Goal: Task Accomplishment & Management: Manage account settings

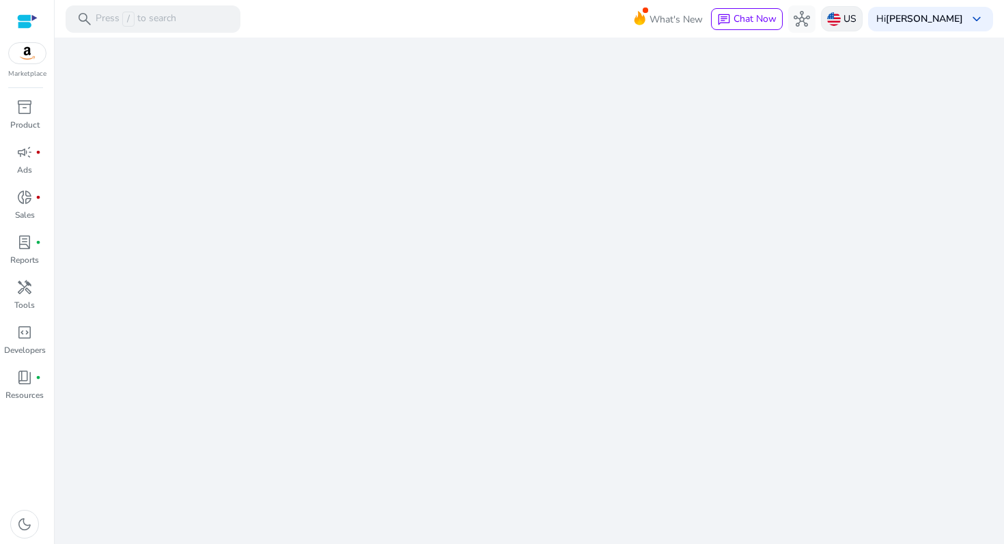
click at [851, 22] on p "US" at bounding box center [849, 19] width 13 height 24
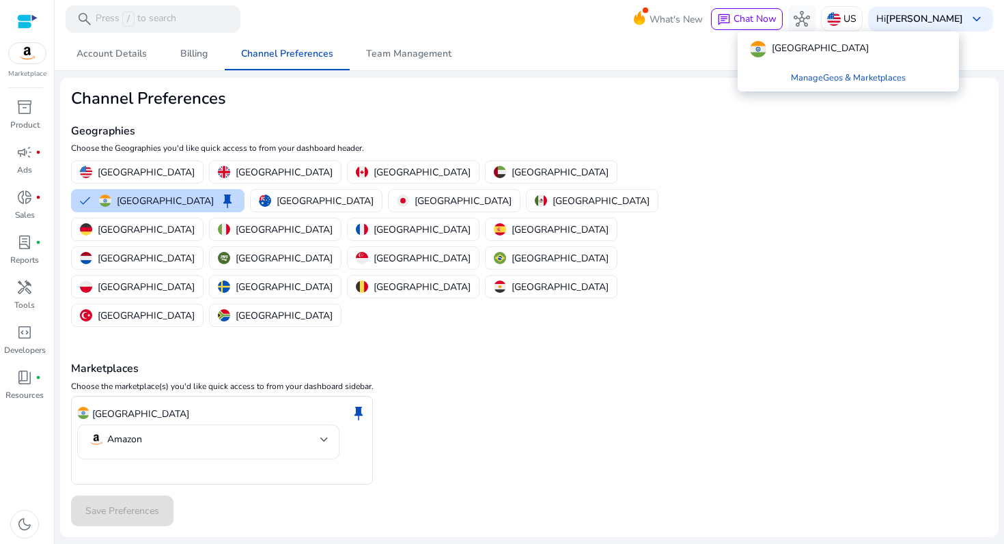
click at [825, 194] on div at bounding box center [502, 272] width 1004 height 544
click at [29, 57] on img at bounding box center [27, 53] width 37 height 20
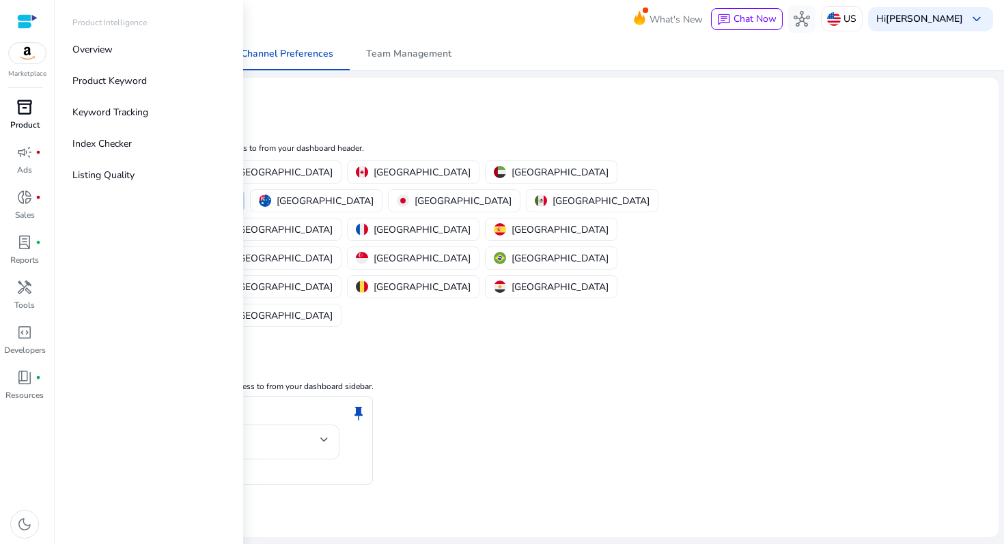
click at [17, 118] on link "inventory_2 Product" at bounding box center [24, 118] width 49 height 45
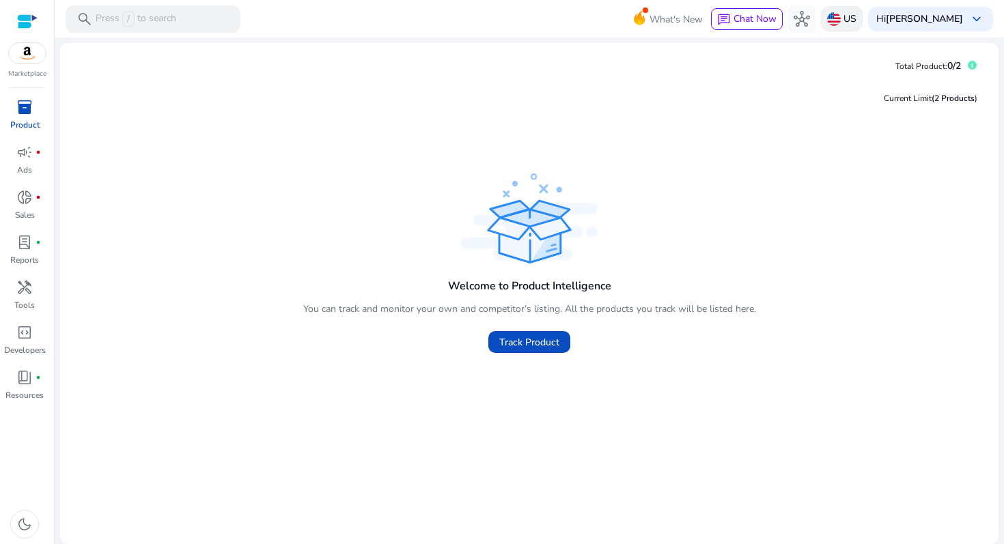
click at [856, 27] on p "US" at bounding box center [849, 19] width 13 height 24
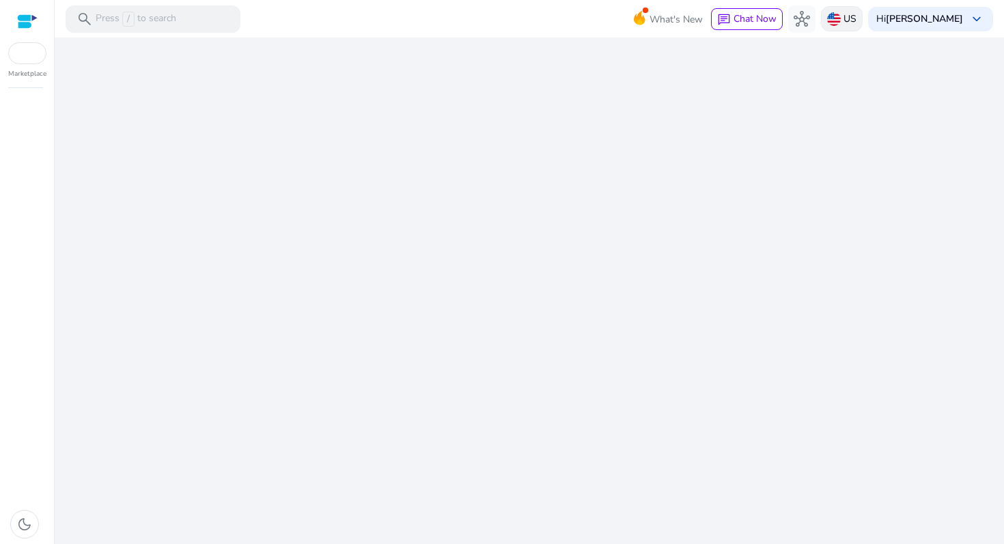
click at [830, 28] on div "US" at bounding box center [842, 18] width 42 height 25
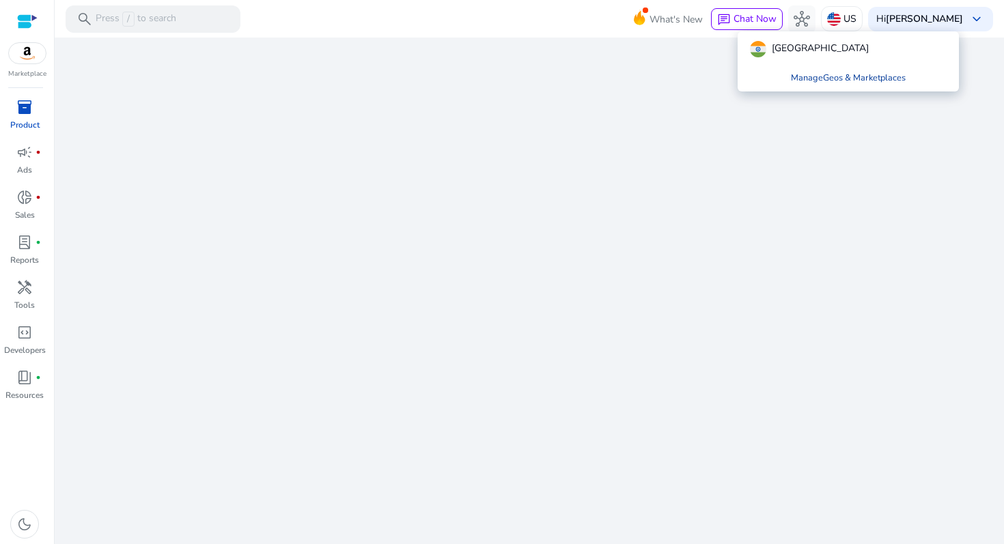
click at [813, 79] on link "Manage Geos & Marketplaces" at bounding box center [848, 78] width 137 height 25
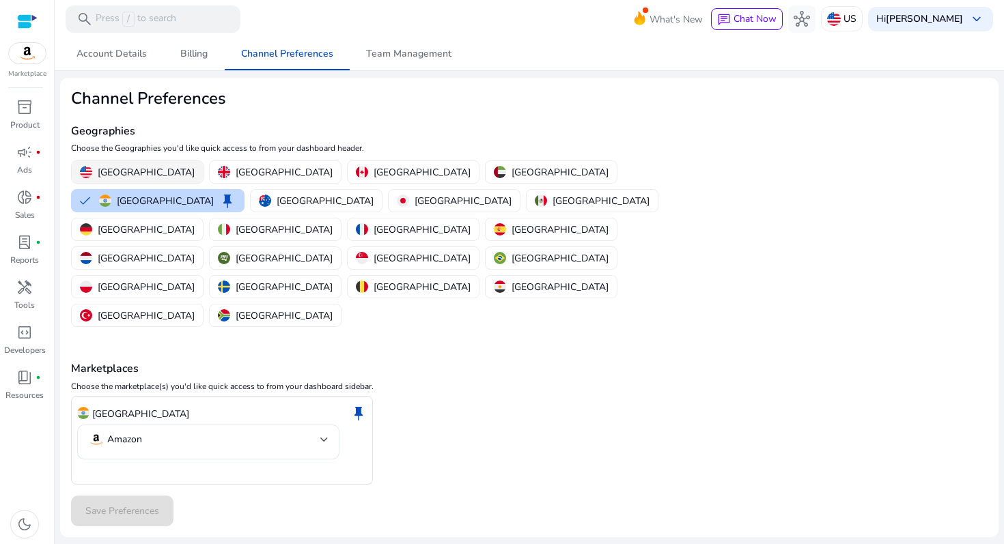
click at [115, 161] on button "[GEOGRAPHIC_DATA]" at bounding box center [137, 172] width 131 height 22
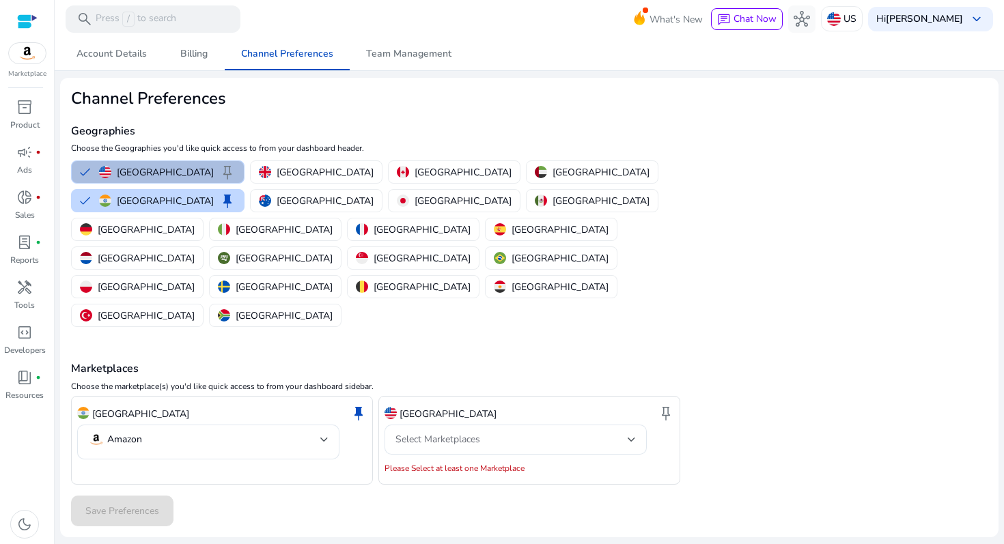
click at [115, 161] on button "United States keep" at bounding box center [158, 172] width 172 height 22
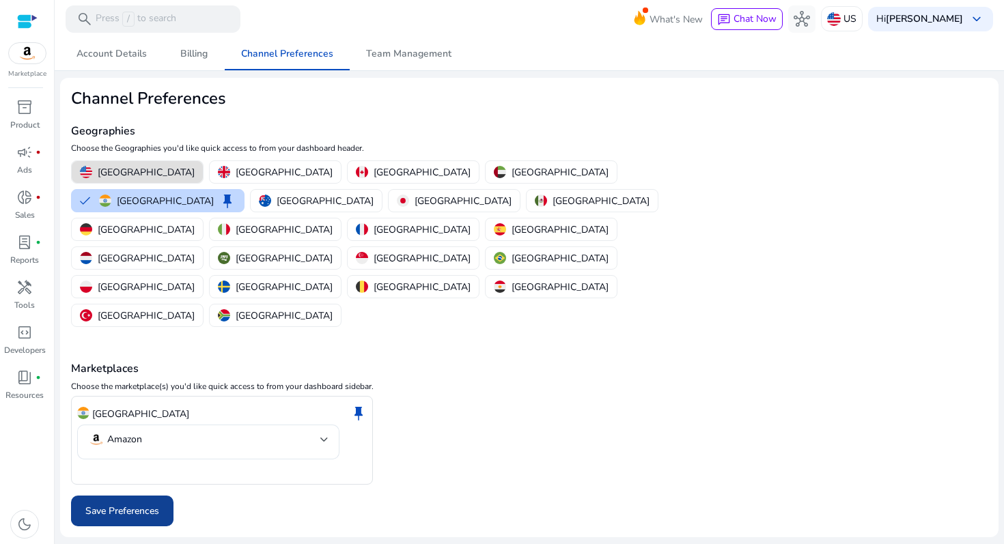
click at [117, 504] on span "Save Preferences" at bounding box center [122, 511] width 74 height 14
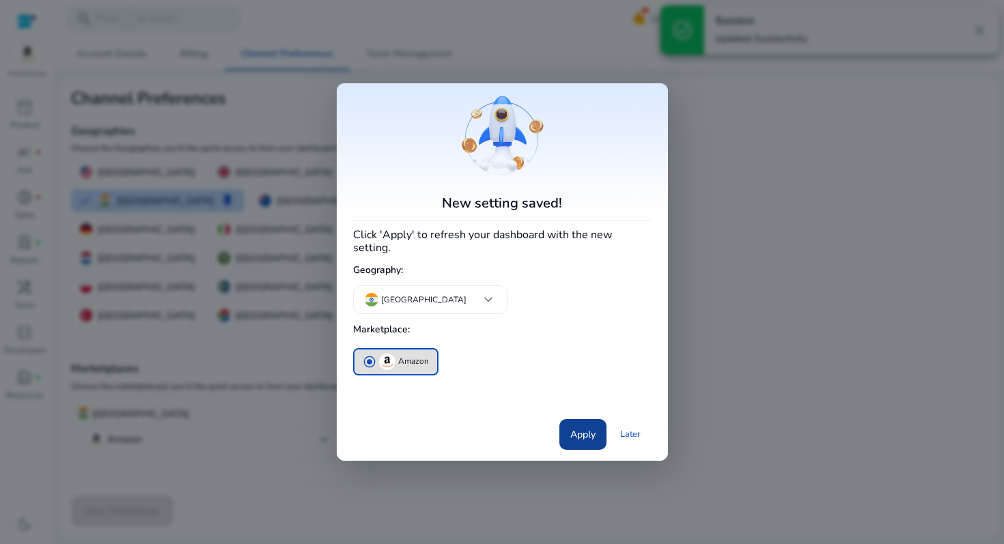
click at [574, 434] on span "Apply" at bounding box center [582, 435] width 25 height 14
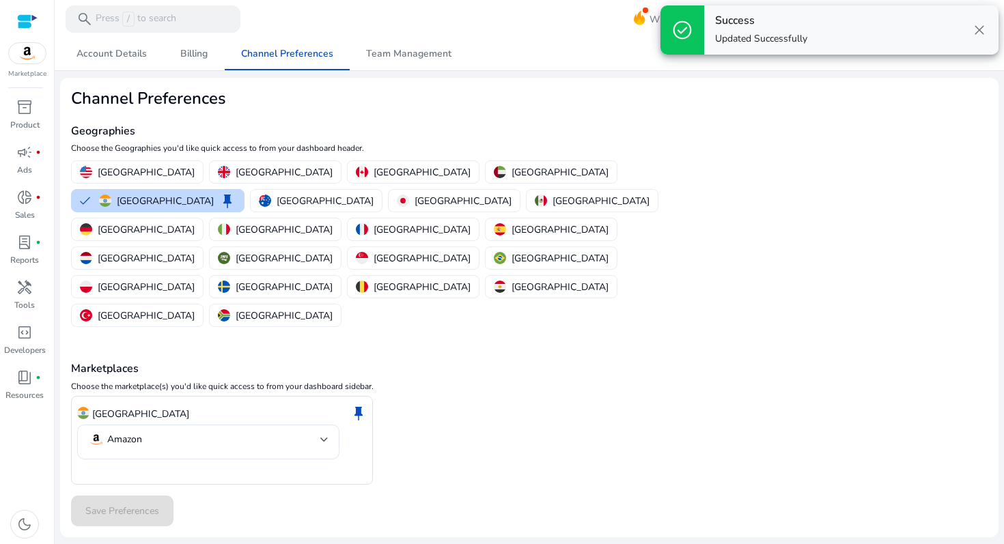
click at [984, 27] on span "close" at bounding box center [979, 30] width 16 height 16
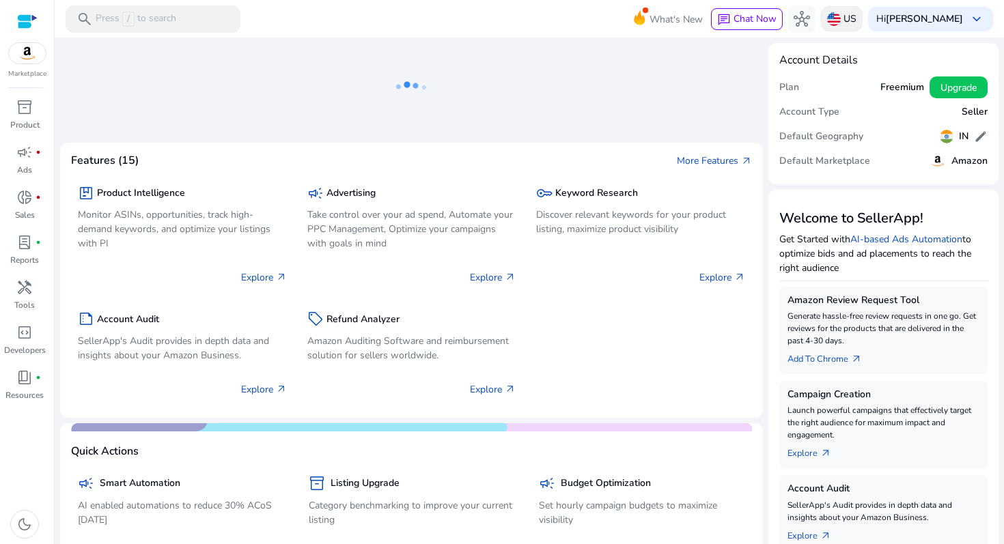
click at [841, 16] on img at bounding box center [834, 19] width 14 height 14
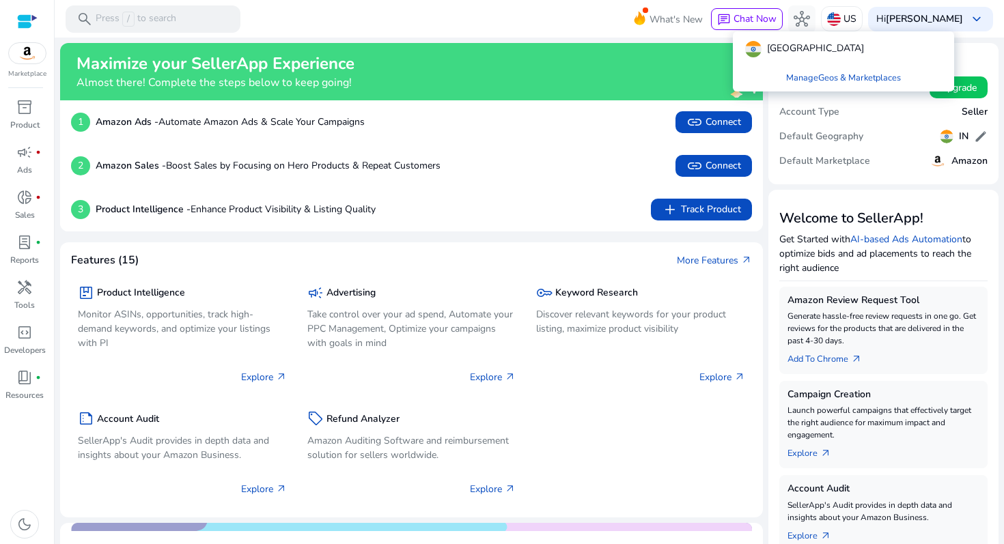
click at [466, 229] on div at bounding box center [502, 272] width 1004 height 544
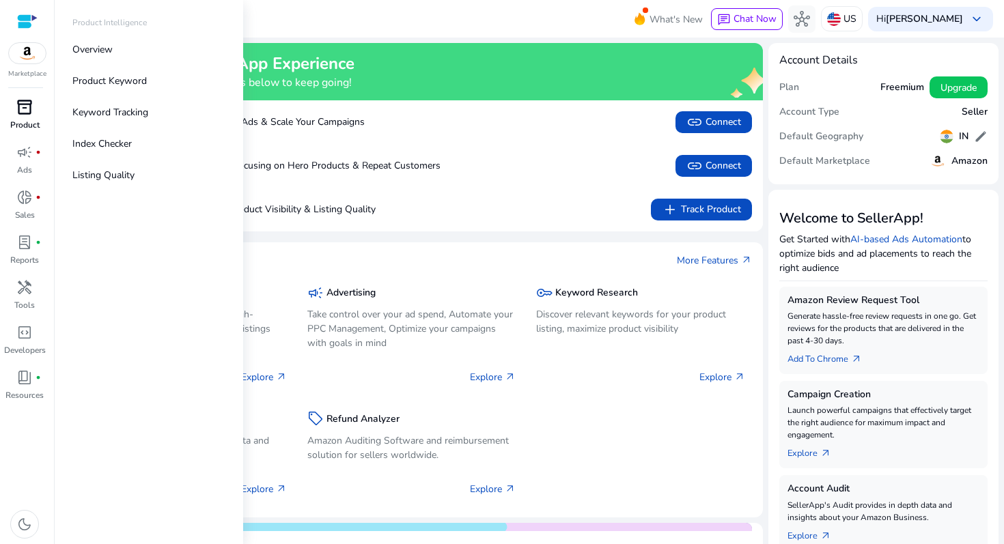
click at [24, 120] on p "Product" at bounding box center [24, 125] width 29 height 12
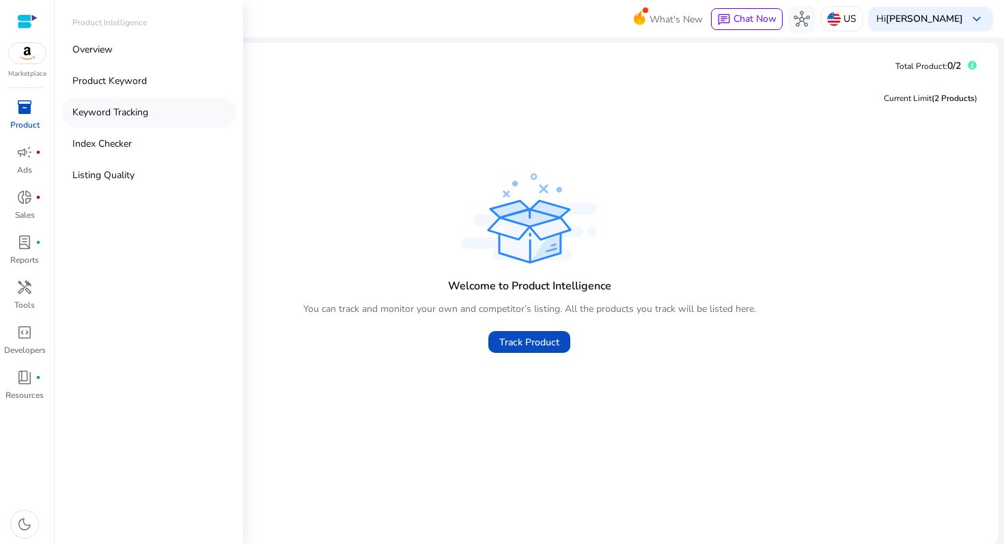
click at [125, 110] on p "Keyword Tracking" at bounding box center [110, 112] width 76 height 14
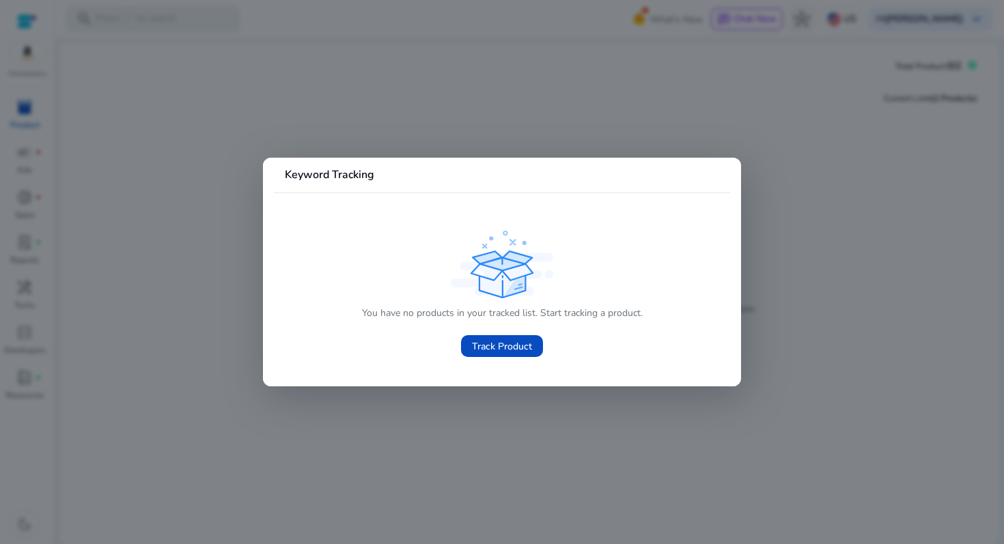
click at [32, 76] on div at bounding box center [502, 272] width 1004 height 544
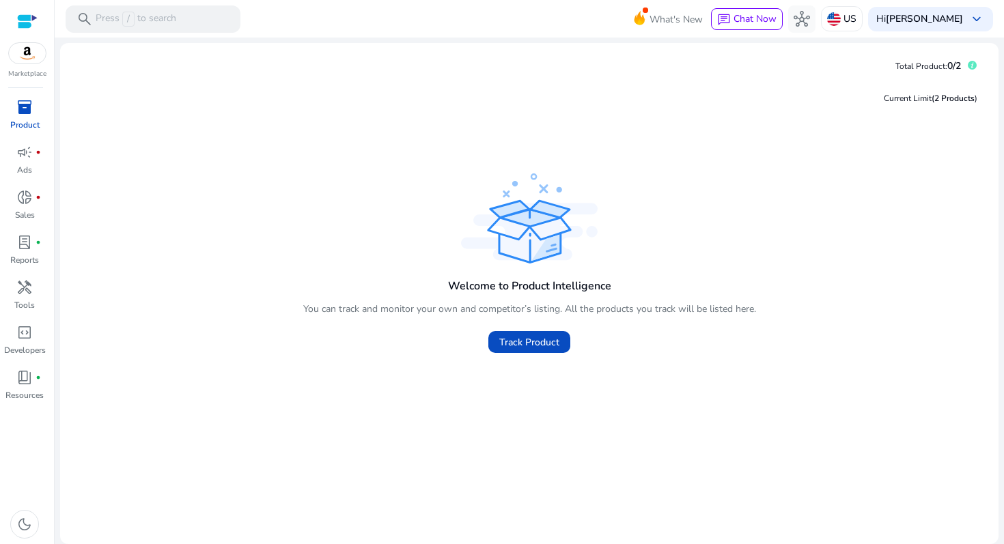
click at [29, 112] on span "inventory_2" at bounding box center [24, 107] width 16 height 16
click at [25, 58] on img at bounding box center [27, 53] width 37 height 20
click at [24, 99] on span "inventory_2" at bounding box center [24, 107] width 16 height 16
click at [25, 261] on p "Reports" at bounding box center [24, 260] width 29 height 12
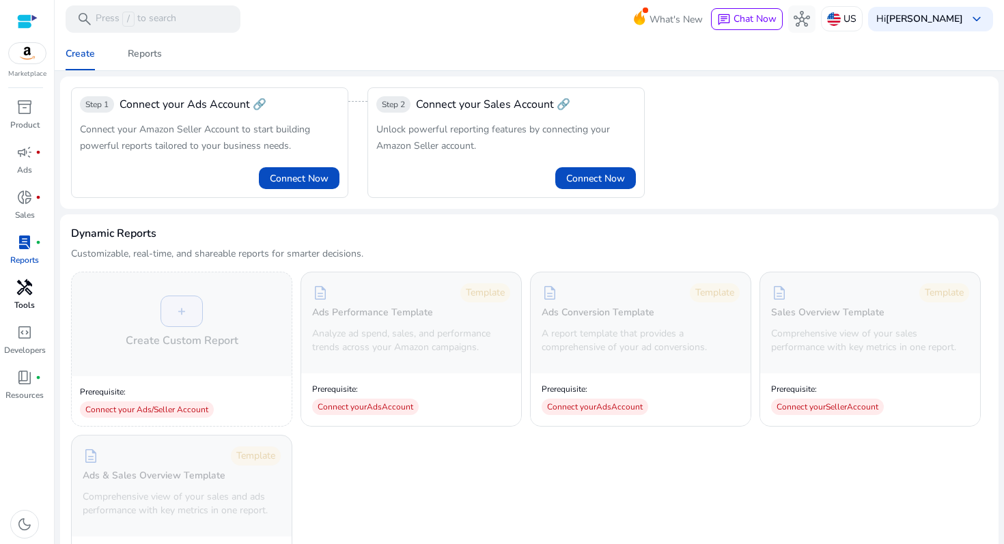
click at [27, 297] on div "handyman" at bounding box center [24, 288] width 38 height 22
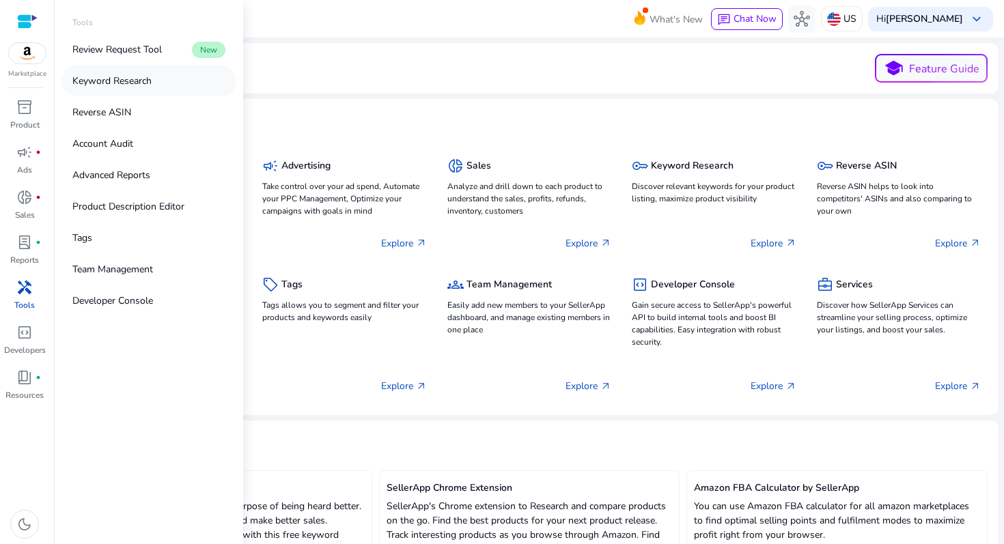
click at [110, 87] on p "Keyword Research" at bounding box center [111, 81] width 79 height 14
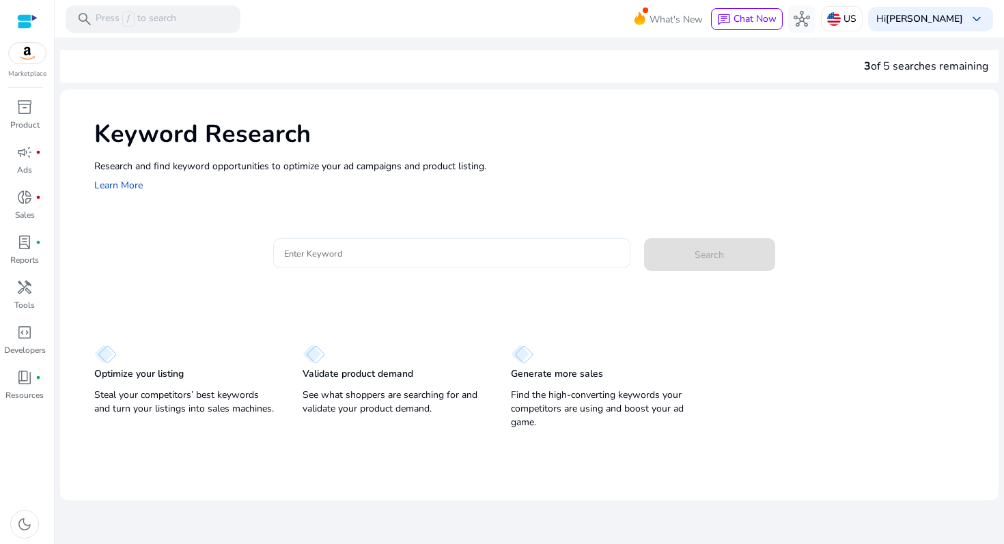
click at [331, 248] on input "Enter Keyword" at bounding box center [451, 253] width 335 height 15
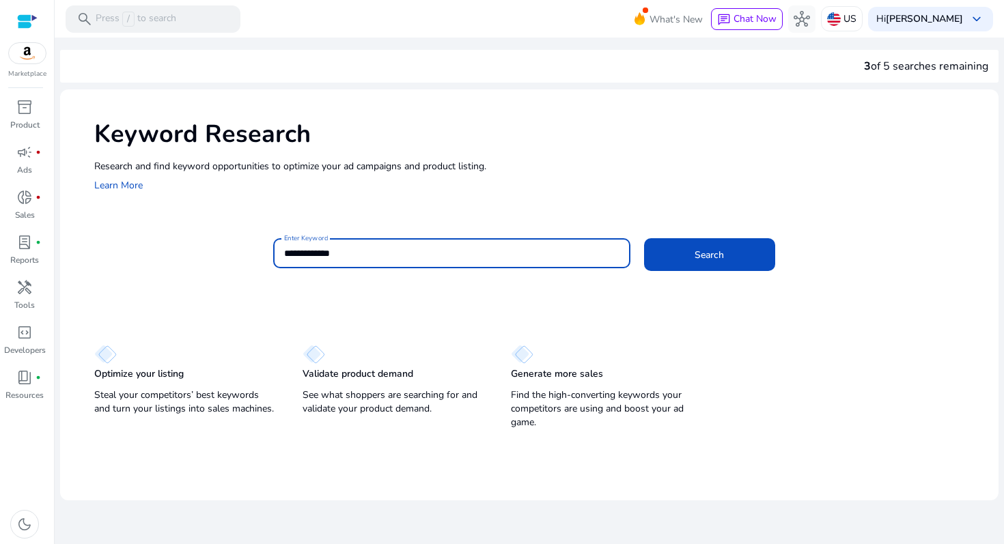
type input "**********"
click at [644, 238] on button "Search" at bounding box center [709, 254] width 131 height 33
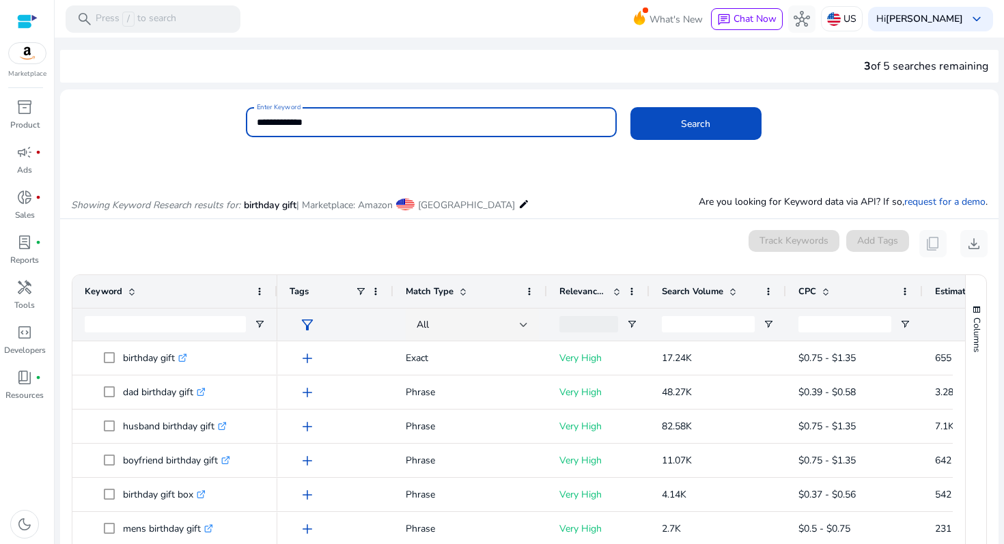
click at [518, 206] on mat-icon "edit" at bounding box center [523, 204] width 11 height 16
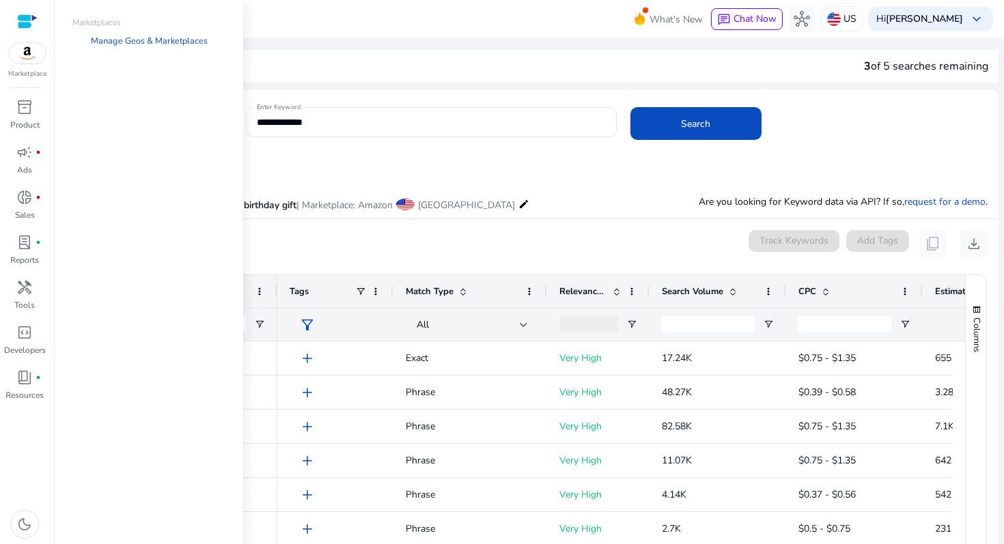
click at [518, 204] on mat-icon "edit" at bounding box center [523, 204] width 11 height 16
click at [158, 38] on link "Manage Geos & Marketplaces" at bounding box center [149, 41] width 139 height 25
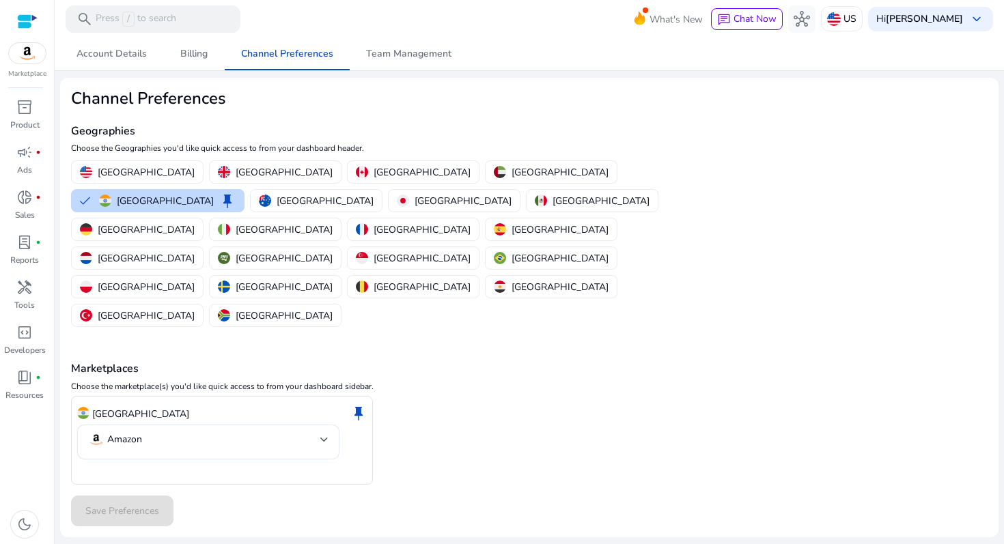
click at [496, 363] on h4 "Marketplaces" at bounding box center [529, 369] width 916 height 13
click at [906, 18] on b "[PERSON_NAME]" at bounding box center [924, 18] width 77 height 13
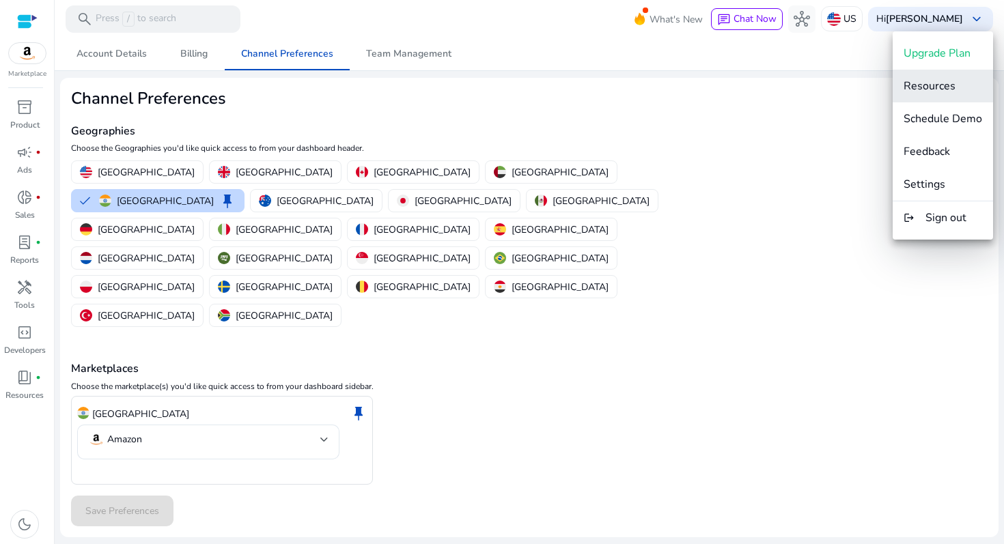
click at [929, 85] on span "Resources" at bounding box center [930, 86] width 52 height 15
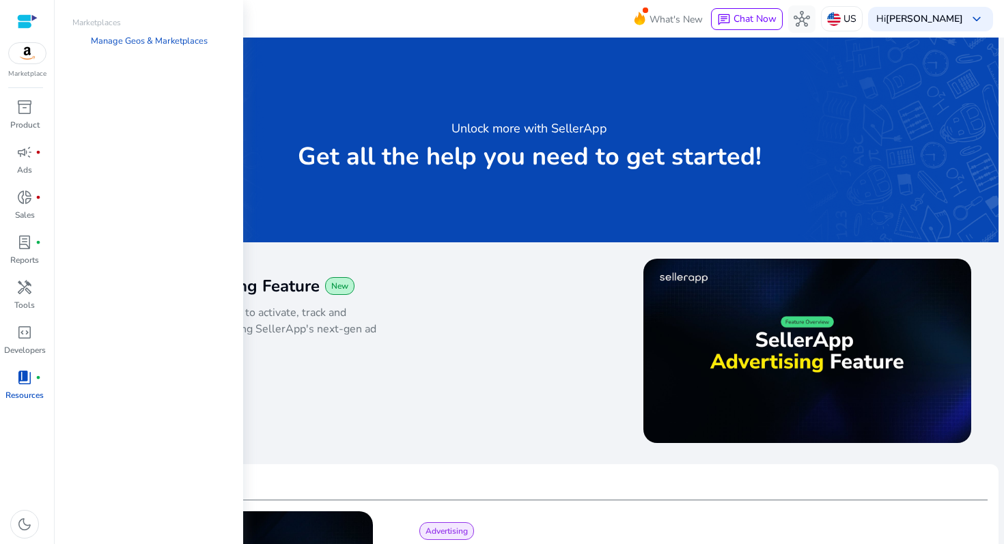
click at [20, 92] on div "Marketplace inventory_2 Product campaign fiber_manual_record Ads donut_small fi…" at bounding box center [27, 272] width 55 height 544
click at [27, 121] on p "Product" at bounding box center [24, 125] width 29 height 12
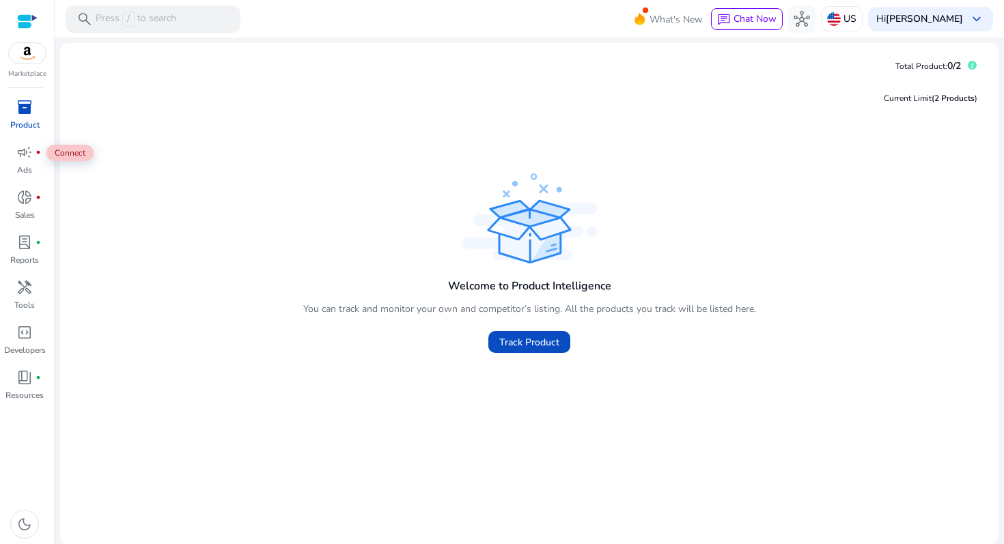
click at [327, 148] on div "Current Limit (2 Products ) Welcome to Product Intelligence You can track and m…" at bounding box center [529, 305] width 916 height 456
click at [22, 102] on span "inventory_2" at bounding box center [24, 107] width 16 height 16
click at [518, 344] on span "Track Product" at bounding box center [529, 342] width 60 height 14
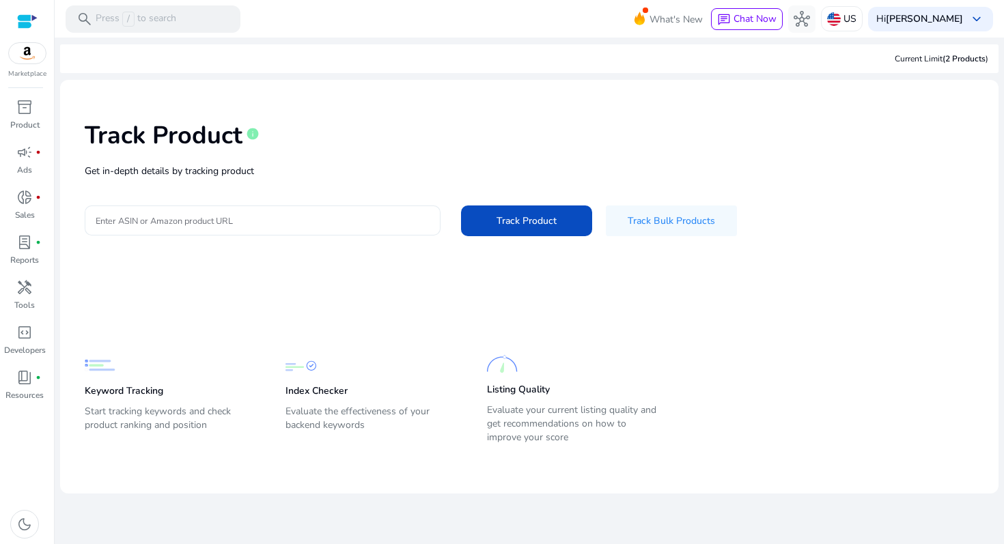
click at [228, 215] on input "Enter ASIN or Amazon product URL" at bounding box center [263, 220] width 334 height 15
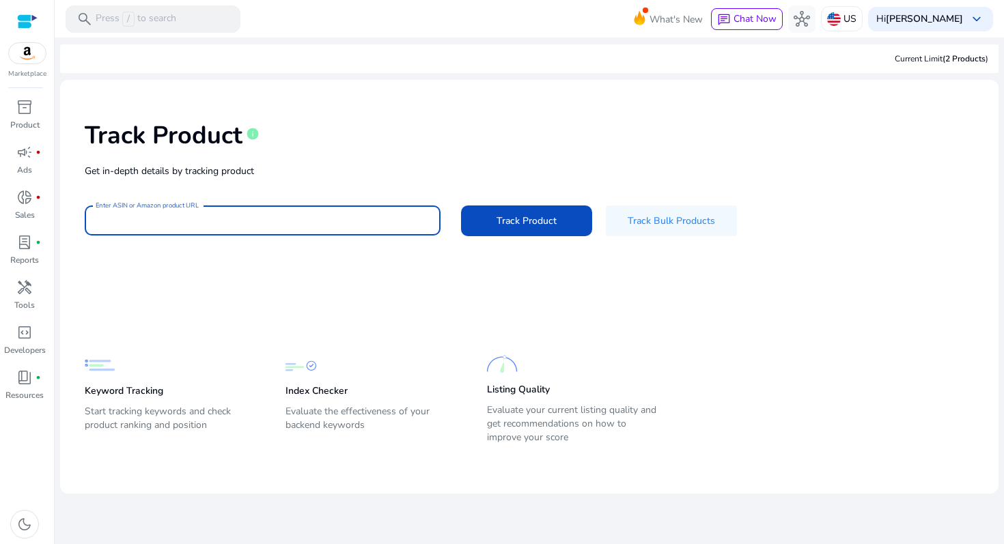
paste input "**********"
type input "**********"
click at [479, 211] on span at bounding box center [526, 220] width 131 height 33
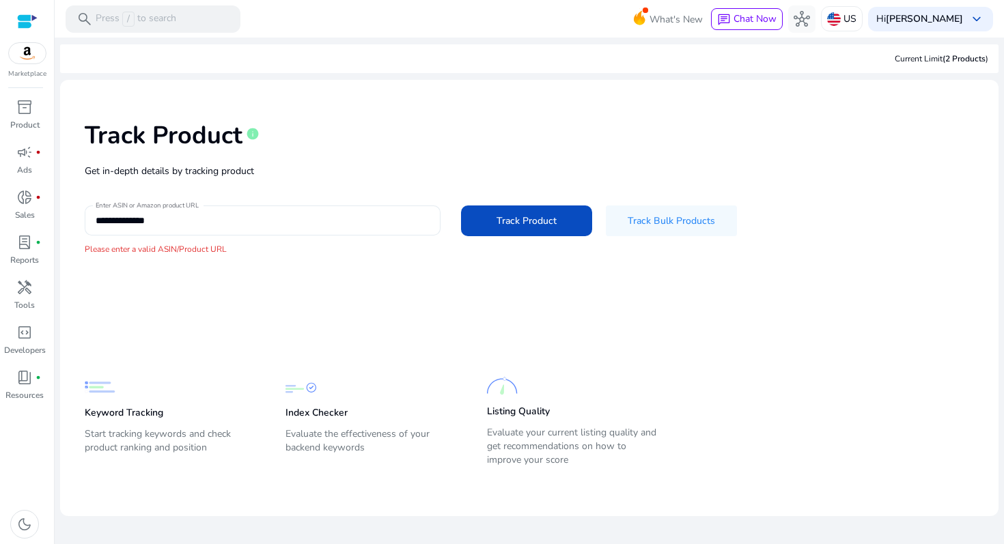
click at [354, 218] on input "**********" at bounding box center [263, 220] width 334 height 15
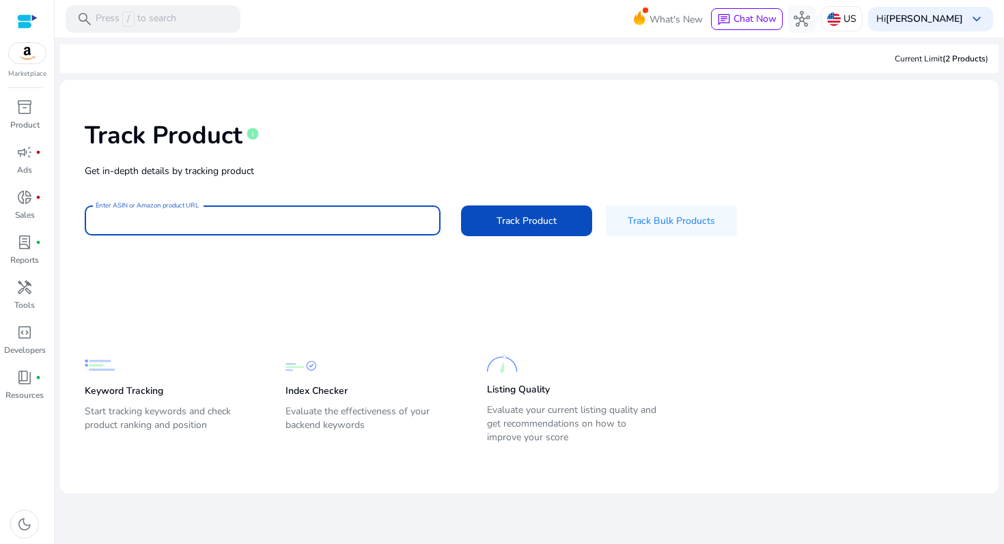
paste input "**********"
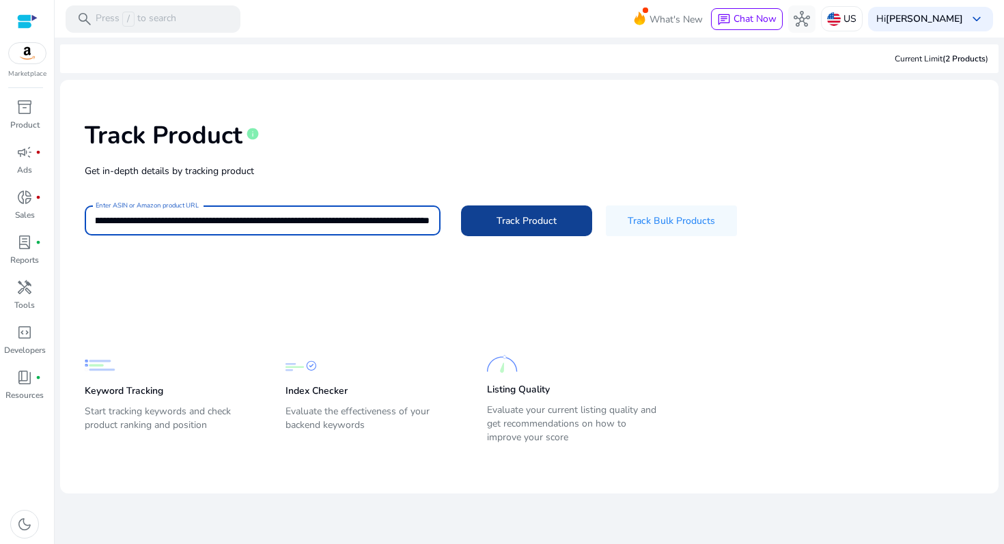
type input "**********"
click at [515, 221] on span "Track Product" at bounding box center [526, 221] width 60 height 14
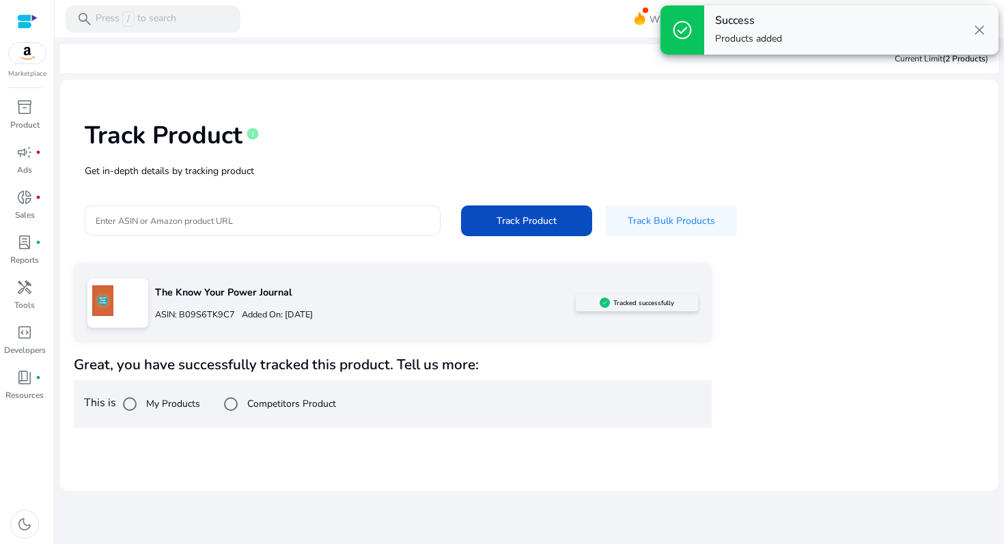
click at [313, 309] on p "Added On: [DATE]" at bounding box center [274, 315] width 78 height 13
click at [81, 292] on div "The Know Your Power Journal ASIN: B09S6TK9C7 Added On: [DATE] Tracked successfu…" at bounding box center [393, 303] width 638 height 79
click at [501, 290] on p "The Know Your Power Journal" at bounding box center [365, 292] width 421 height 15
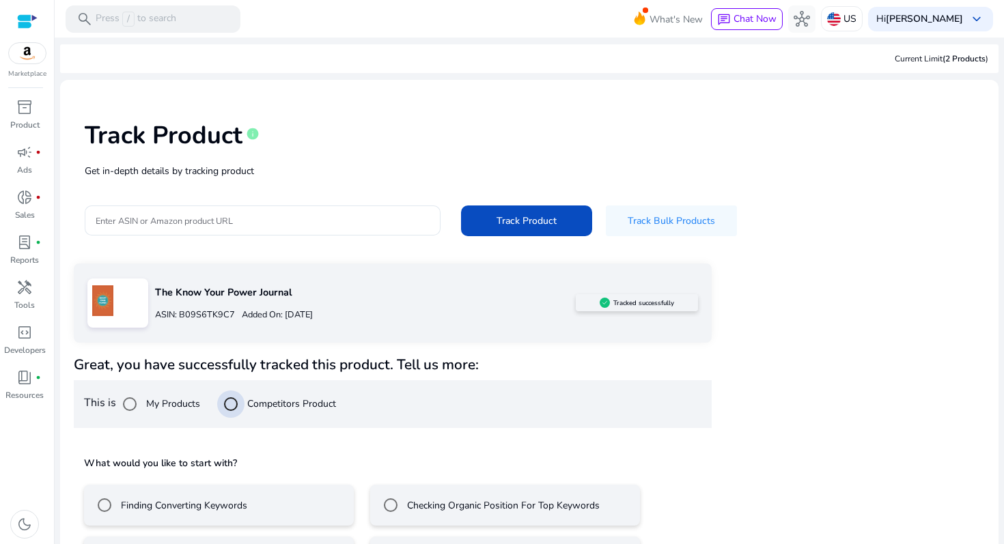
scroll to position [54, 0]
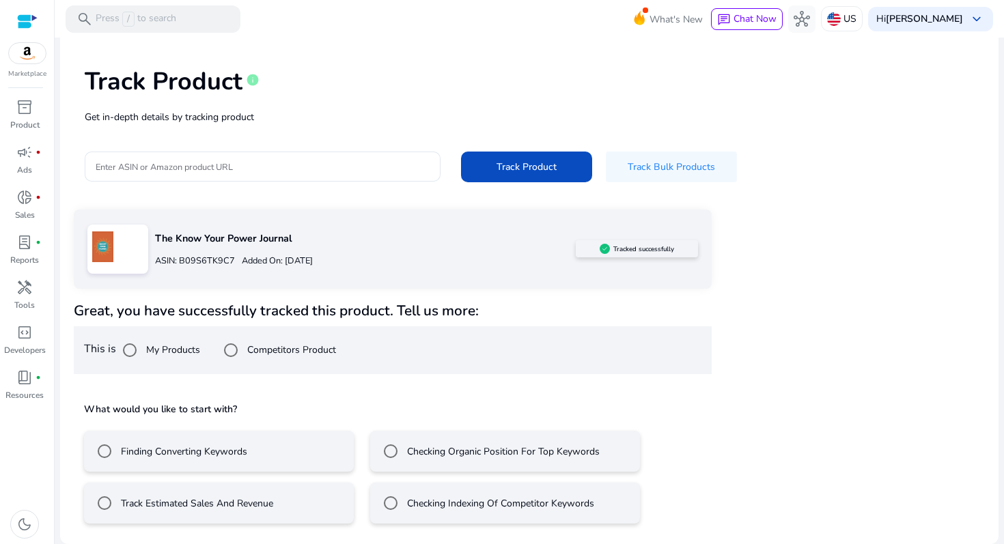
click at [276, 499] on mat-radio-button "Track Estimated Sales And Revenue" at bounding box center [219, 503] width 270 height 41
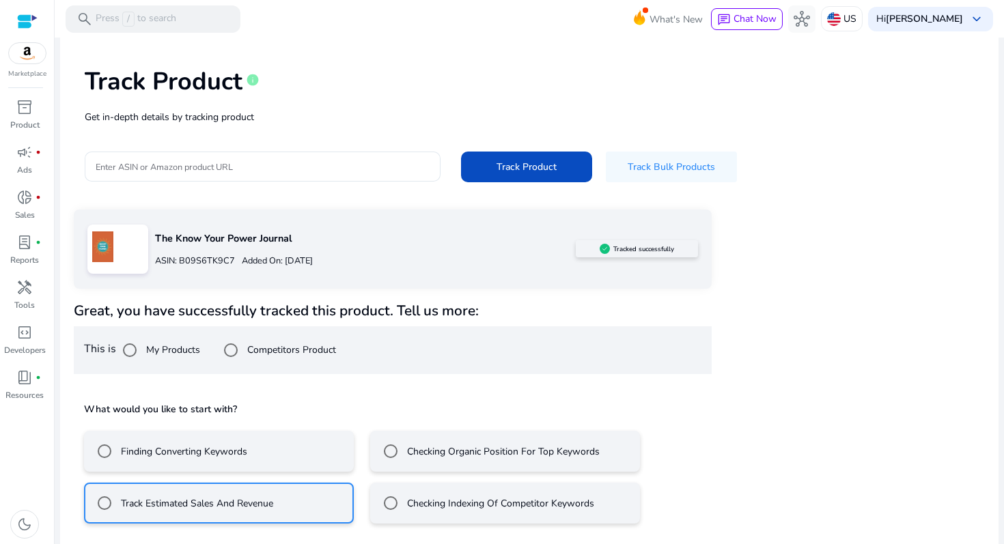
scroll to position [115, 0]
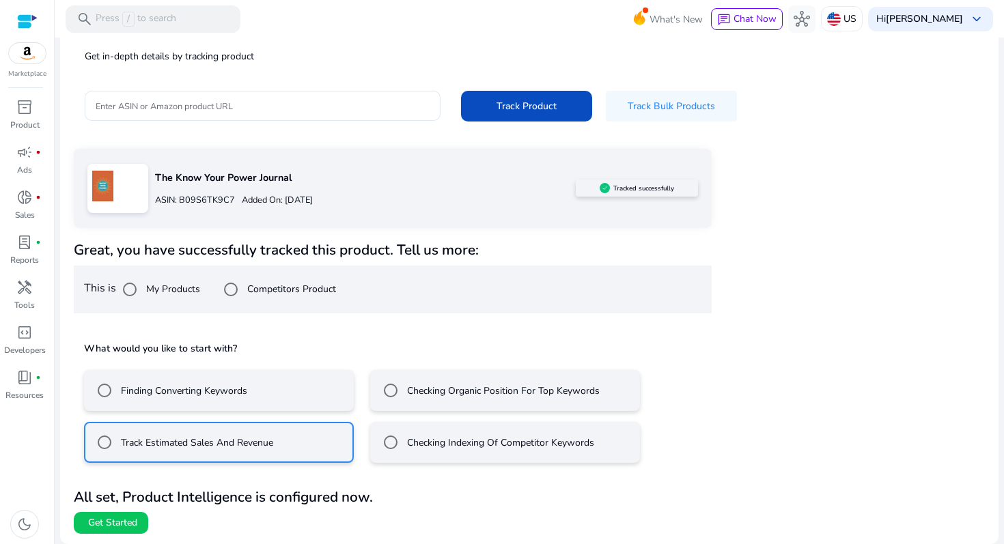
click at [137, 391] on label "Finding Converting Keywords" at bounding box center [182, 391] width 129 height 14
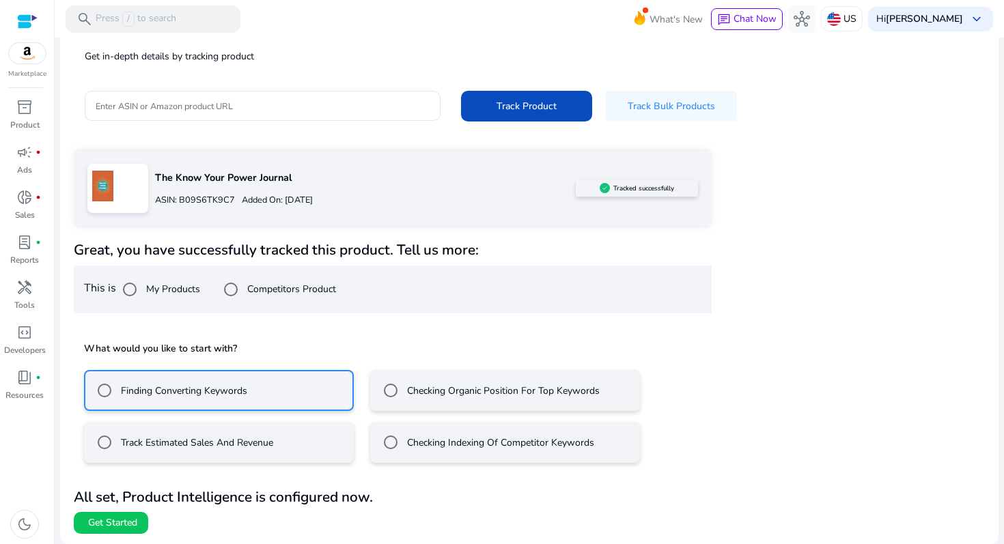
click at [196, 436] on label "Track Estimated Sales And Revenue" at bounding box center [195, 443] width 155 height 14
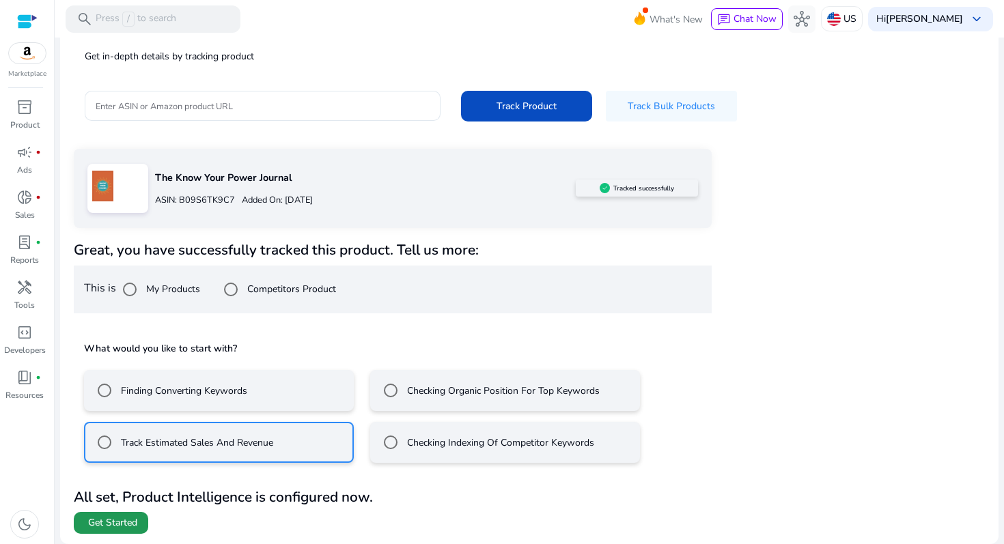
click at [117, 519] on span "Get Started" at bounding box center [112, 523] width 49 height 14
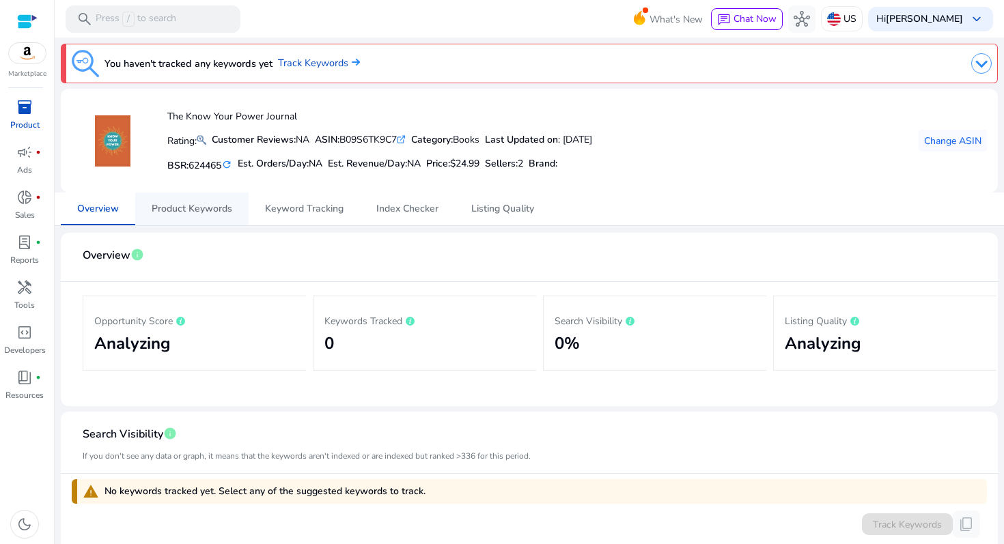
click at [188, 216] on span "Product Keywords" at bounding box center [192, 209] width 81 height 33
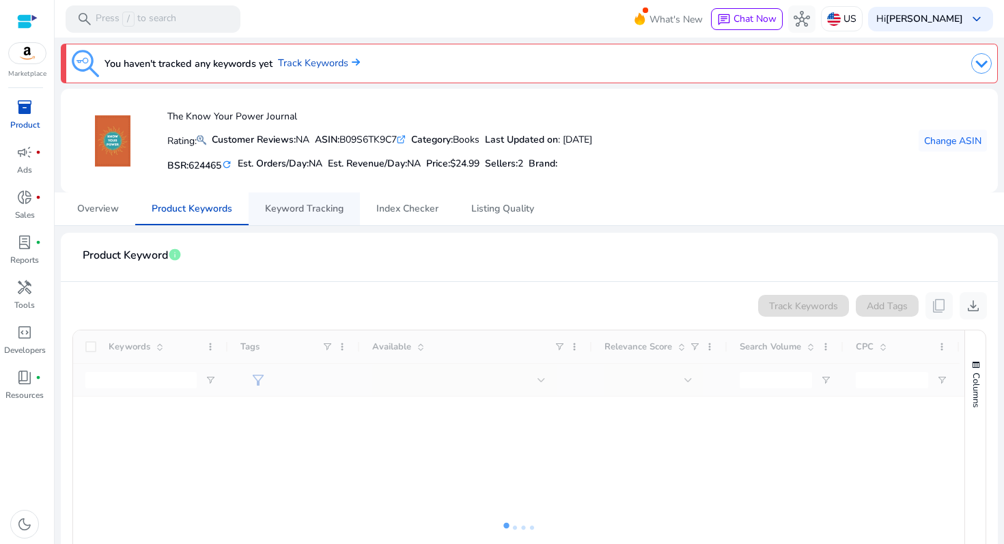
click at [309, 218] on span "Keyword Tracking" at bounding box center [304, 209] width 79 height 33
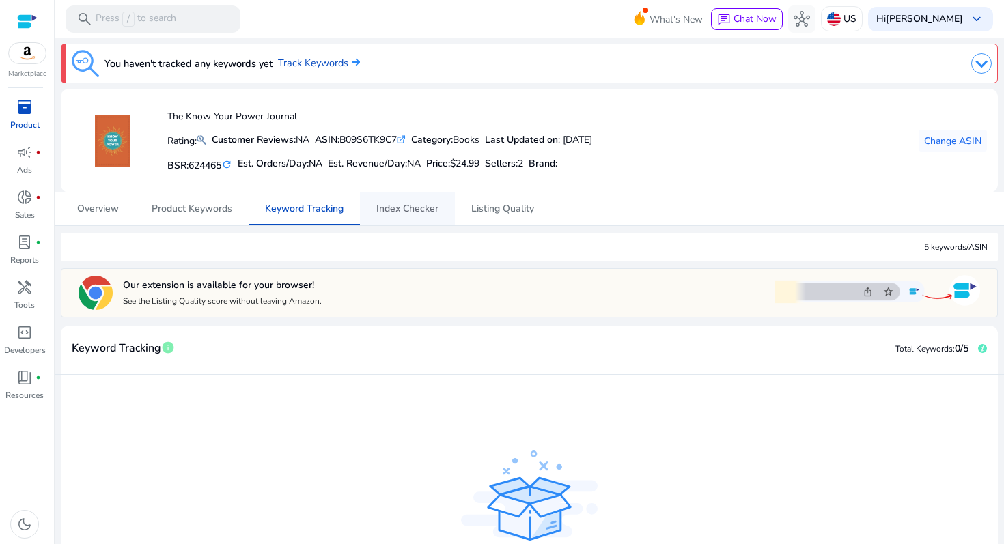
click at [400, 209] on span "Index Checker" at bounding box center [407, 209] width 62 height 10
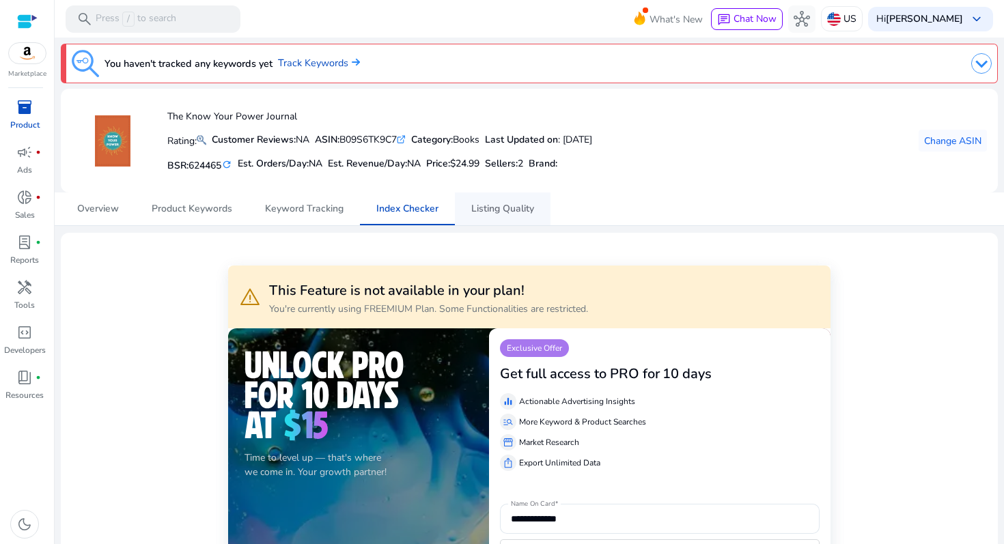
click at [504, 212] on span "Listing Quality" at bounding box center [502, 209] width 63 height 10
click at [416, 204] on span "Index Checker" at bounding box center [407, 209] width 62 height 10
click at [291, 207] on span "Keyword Tracking" at bounding box center [304, 209] width 79 height 10
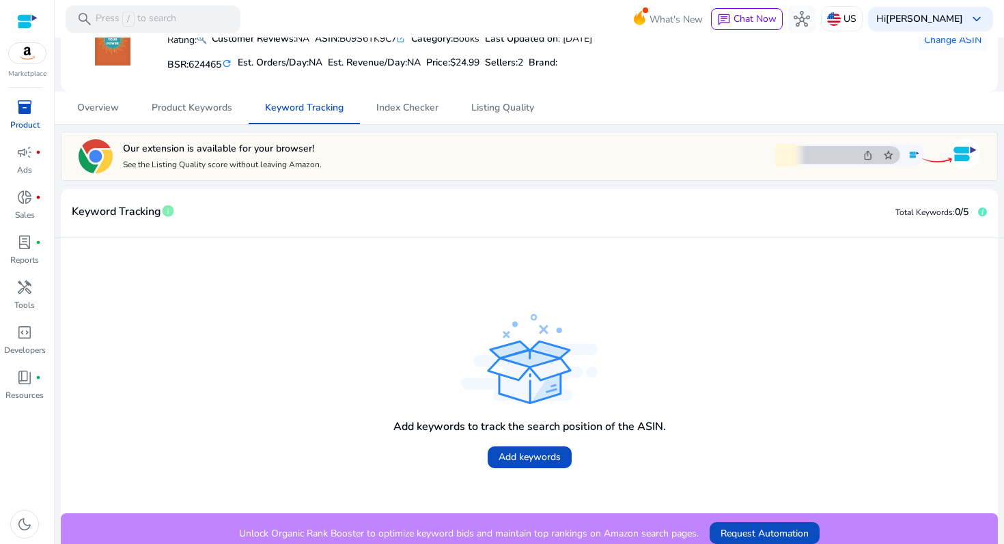
scroll to position [110, 0]
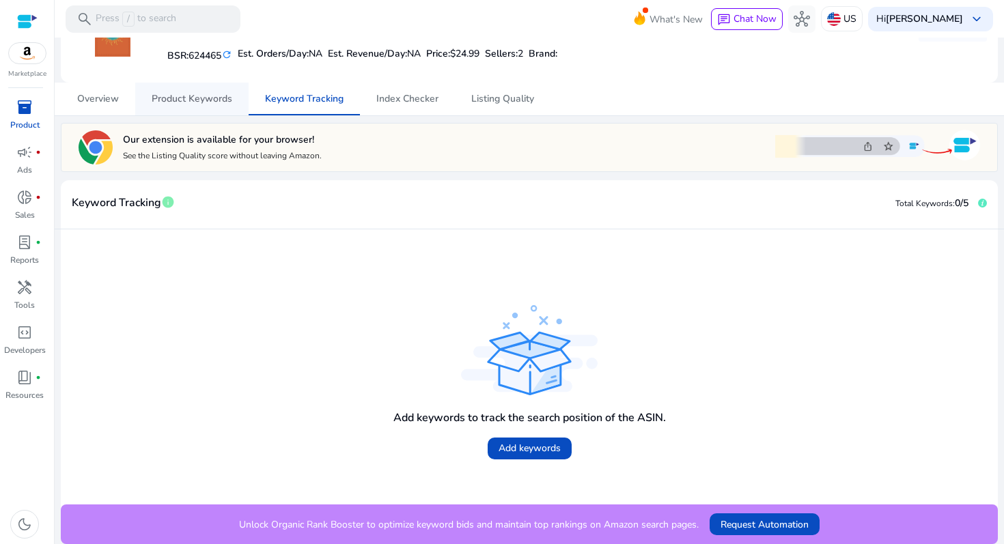
click at [202, 89] on span "Product Keywords" at bounding box center [192, 99] width 81 height 33
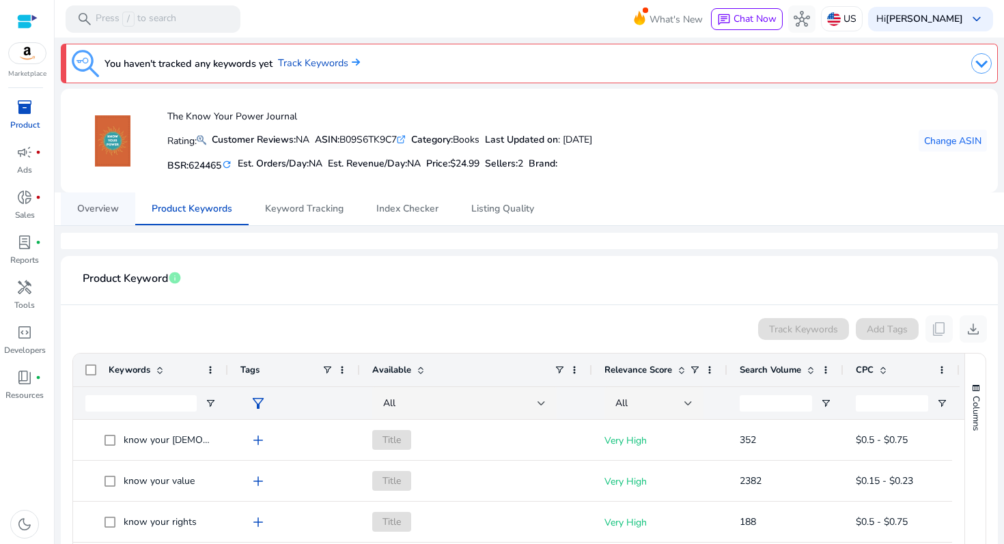
click at [104, 208] on span "Overview" at bounding box center [98, 209] width 42 height 10
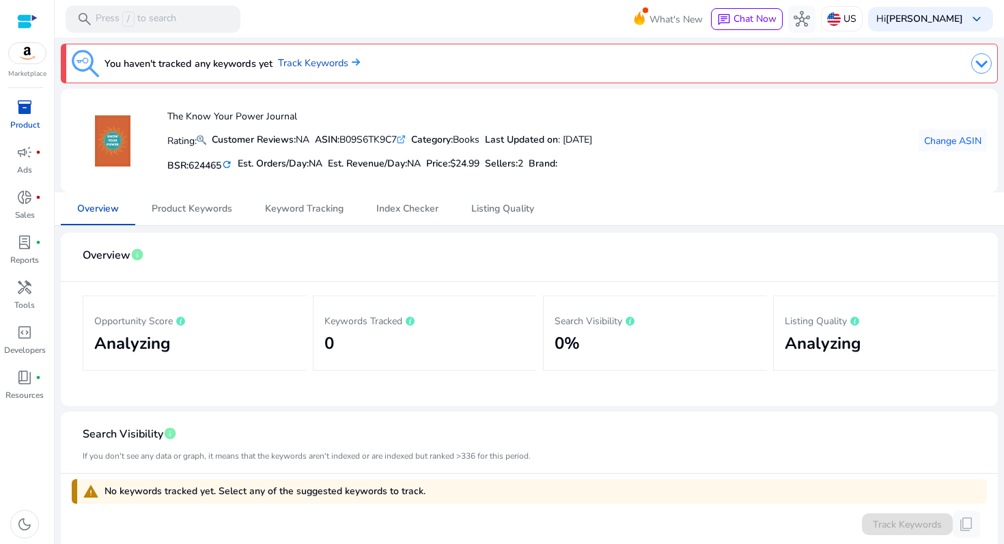
click at [232, 166] on mat-icon "refresh" at bounding box center [226, 164] width 11 height 13
click at [214, 160] on mat-icon "refresh" at bounding box center [212, 164] width 11 height 13
click at [218, 165] on mat-icon "refresh" at bounding box center [212, 164] width 11 height 13
click at [213, 165] on mat-icon "refresh" at bounding box center [212, 164] width 11 height 13
click at [214, 165] on mat-icon "refresh" at bounding box center [212, 164] width 11 height 13
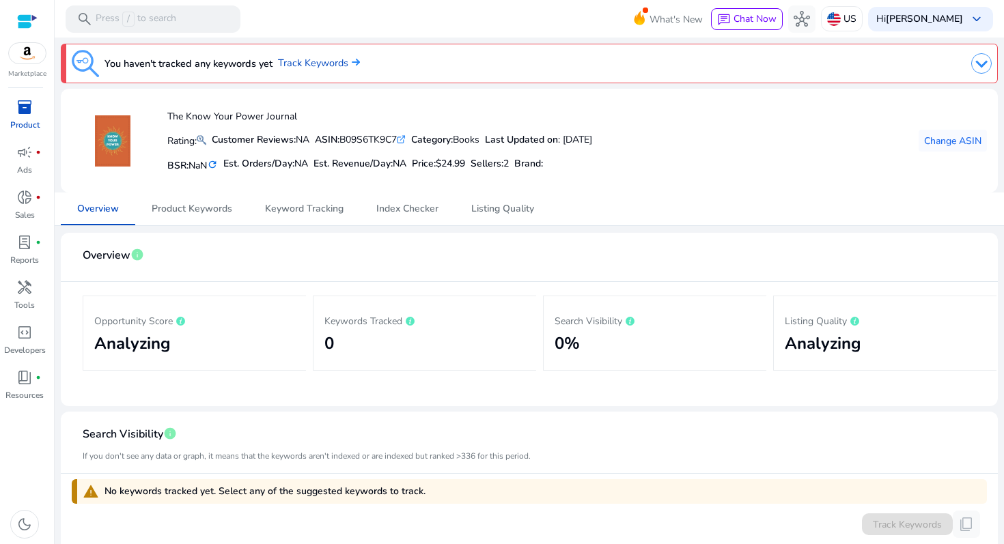
click at [214, 165] on mat-icon "refresh" at bounding box center [212, 164] width 11 height 13
click at [218, 165] on mat-icon "refresh" at bounding box center [212, 164] width 11 height 13
click at [218, 165] on mat-icon "refresh" at bounding box center [212, 164] width 17 height 17
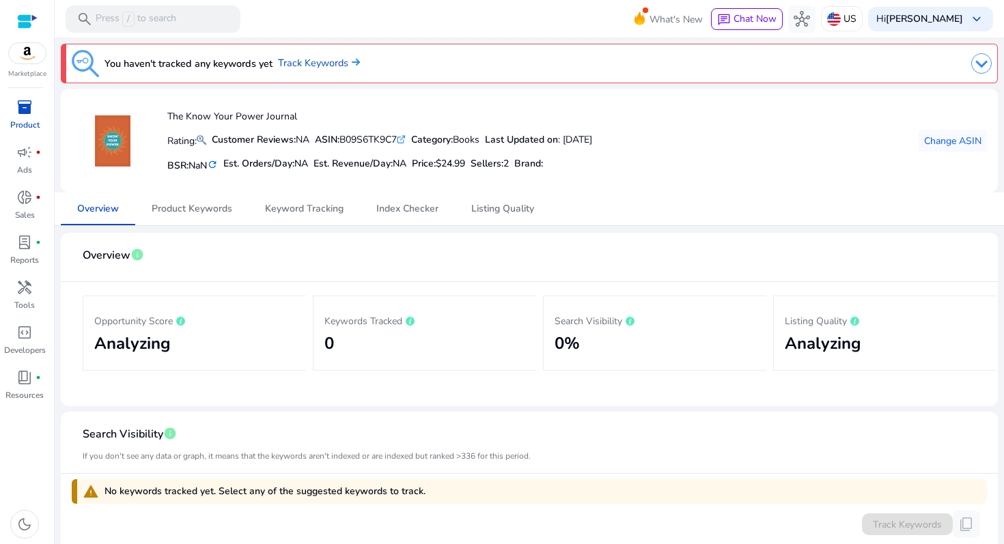
click at [218, 165] on mat-icon "refresh" at bounding box center [212, 164] width 16 height 17
click at [218, 165] on mat-icon "refresh" at bounding box center [212, 164] width 15 height 16
click at [218, 165] on mat-icon "refresh" at bounding box center [213, 164] width 14 height 15
click at [219, 165] on mat-icon "refresh" at bounding box center [212, 164] width 17 height 17
click at [219, 165] on mat-icon "refresh" at bounding box center [213, 165] width 14 height 16
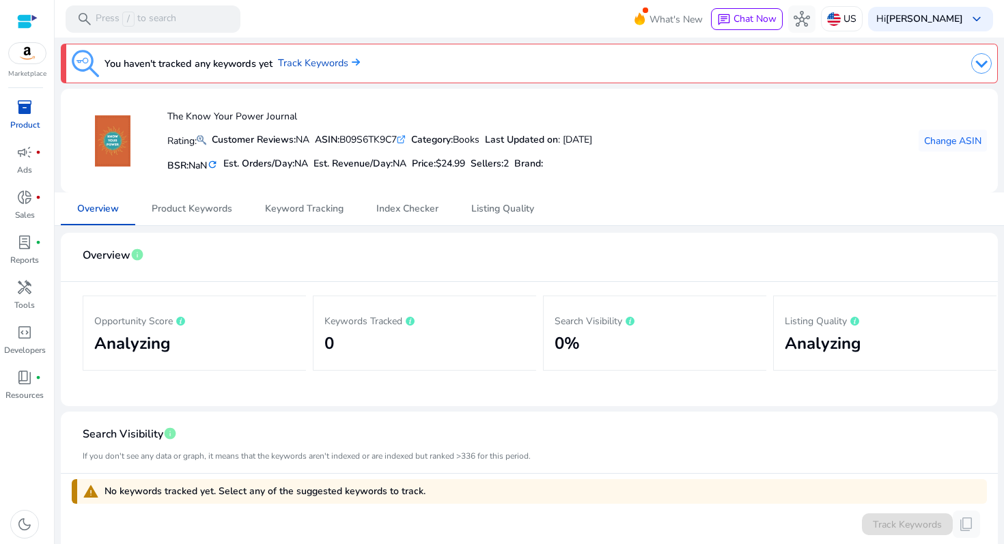
click at [219, 165] on mat-icon "refresh" at bounding box center [213, 164] width 14 height 15
click at [219, 165] on mat-icon "refresh" at bounding box center [212, 165] width 12 height 14
click at [218, 163] on mat-icon "refresh" at bounding box center [213, 165] width 14 height 16
click at [218, 163] on mat-icon "refresh" at bounding box center [212, 164] width 17 height 17
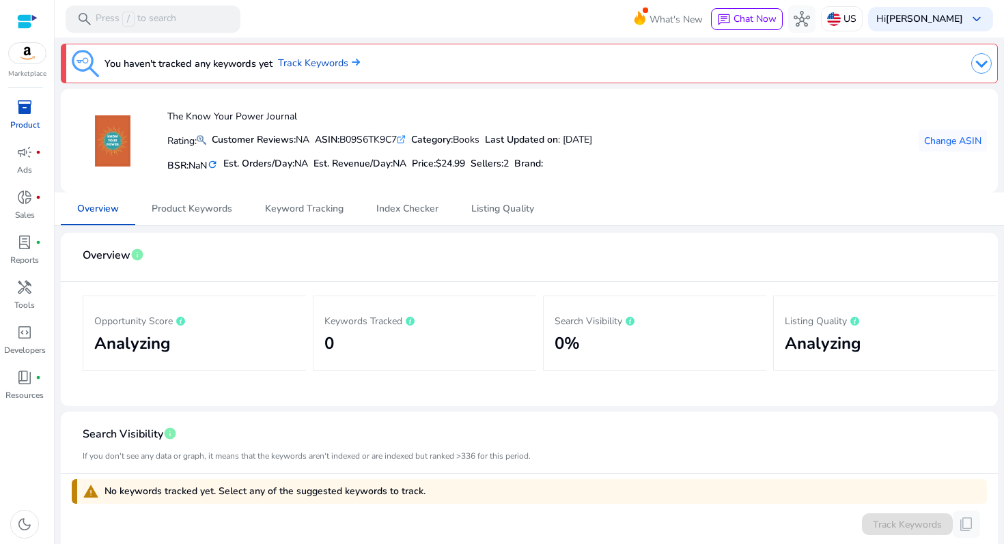
click at [218, 163] on mat-icon "refresh" at bounding box center [212, 165] width 14 height 16
click at [218, 163] on mat-icon "refresh" at bounding box center [213, 165] width 14 height 16
click at [23, 113] on span "inventory_2" at bounding box center [24, 107] width 16 height 16
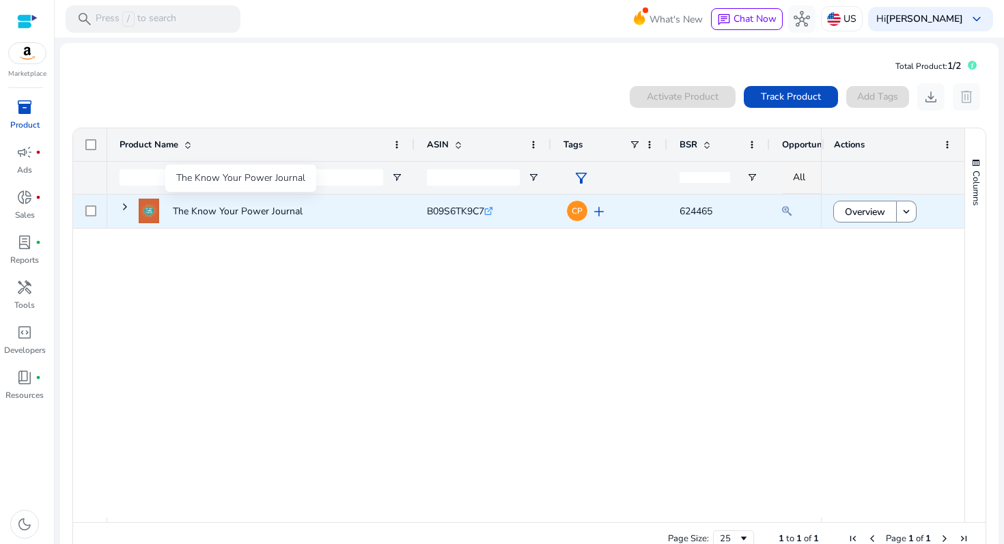
click at [202, 205] on p "The Know Your Power Journal" at bounding box center [240, 211] width 134 height 28
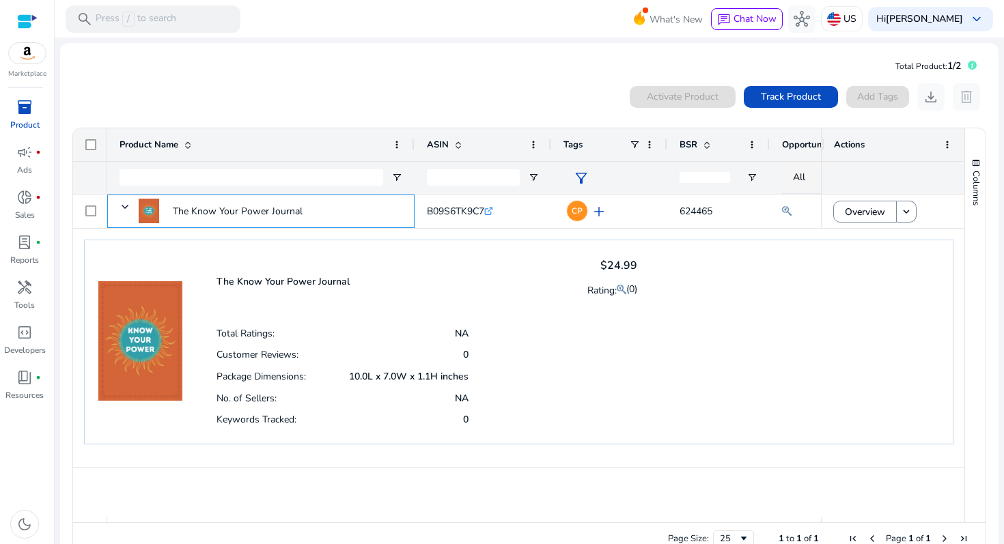
scroll to position [29, 0]
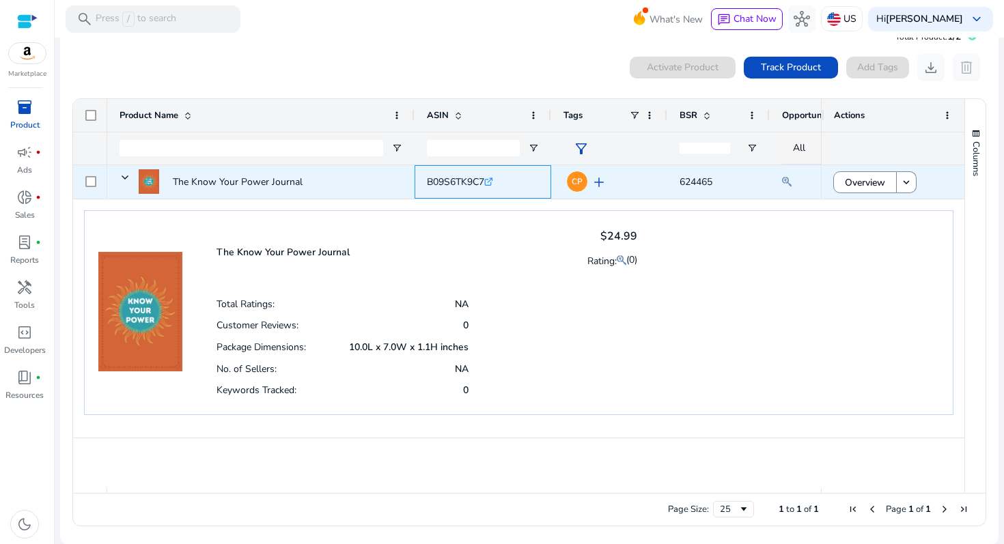
click at [490, 182] on icon ".st0{fill:#2c8af8}" at bounding box center [488, 182] width 9 height 9
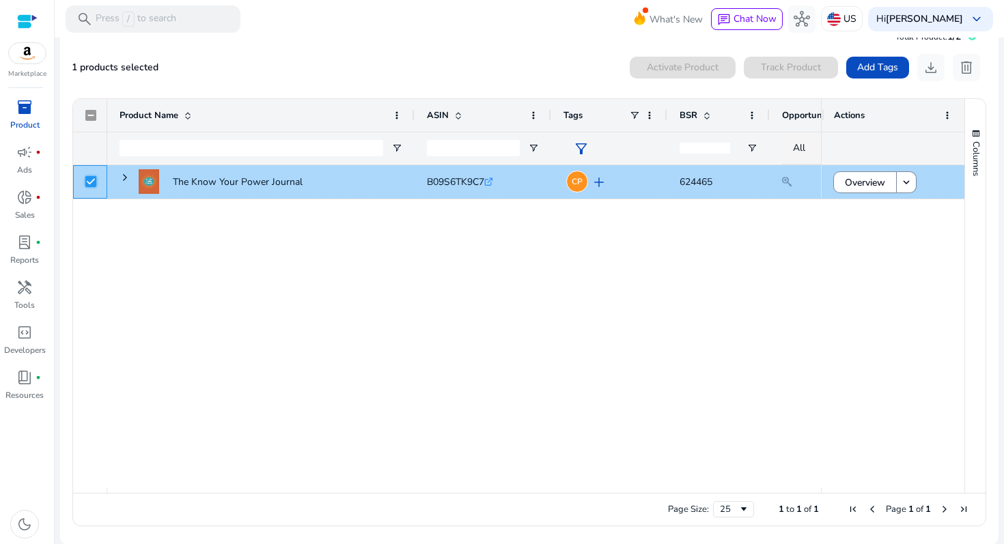
scroll to position [0, 0]
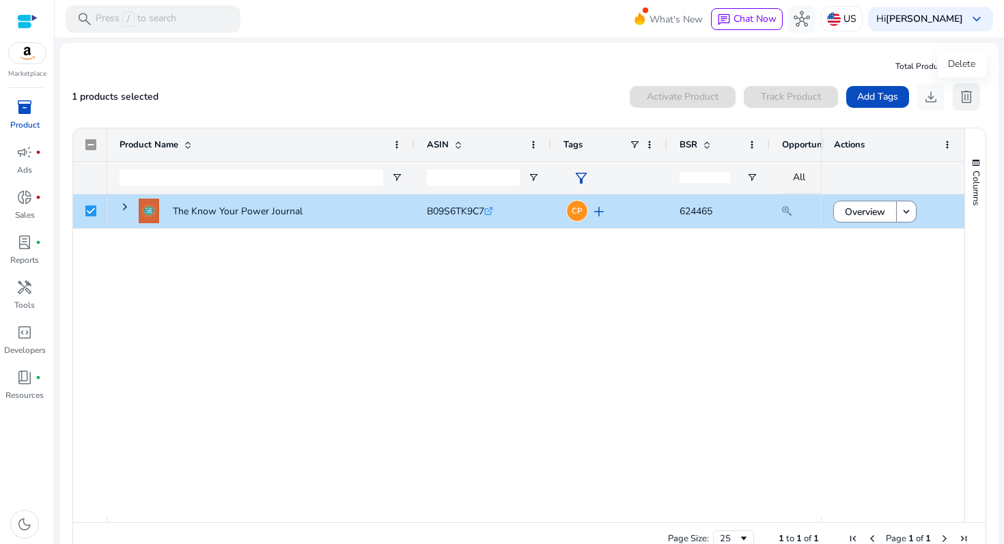
click at [964, 95] on span "delete" at bounding box center [966, 97] width 16 height 16
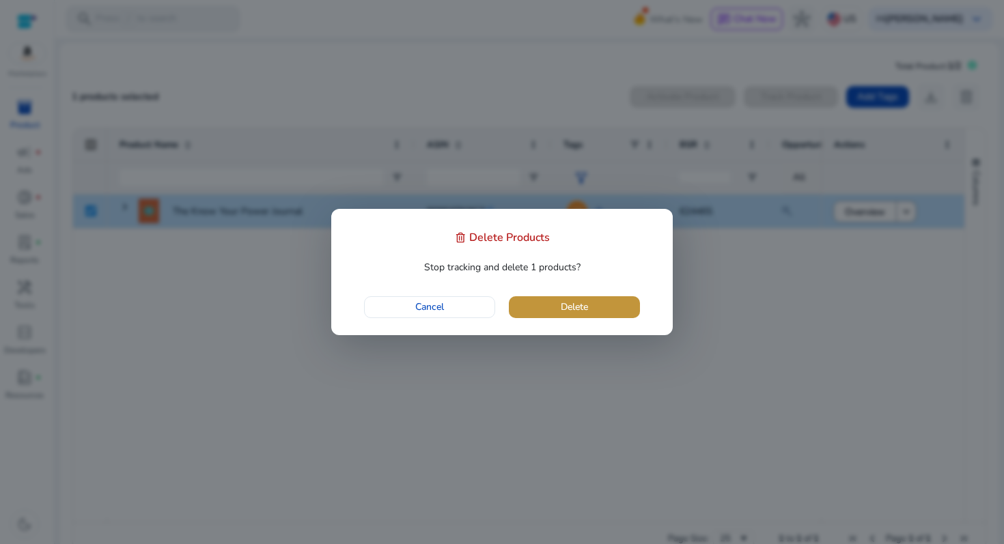
click at [583, 313] on span "Delete" at bounding box center [574, 307] width 27 height 14
